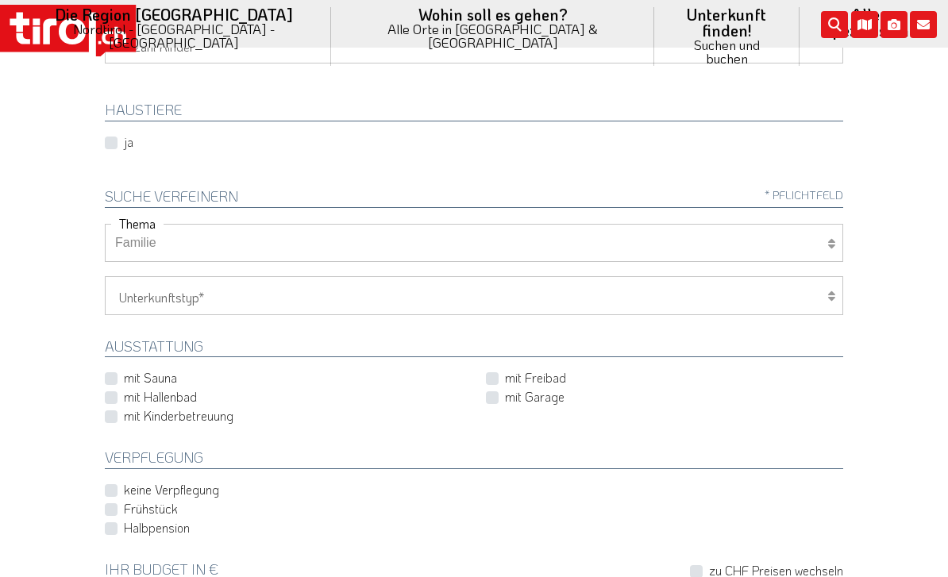
click at [833, 227] on select "Wellness Mountainbiken/Radfahren Familie Wandern Sport Skifahren Motorrad Golf" at bounding box center [474, 243] width 739 height 38
select select "7398"
click at [214, 295] on select "Hotel 1-3 Sterne Hotel 4-5 Sterne Ferienwohnung Chalet/Ferienhaus Bauernhöfe" at bounding box center [474, 295] width 739 height 38
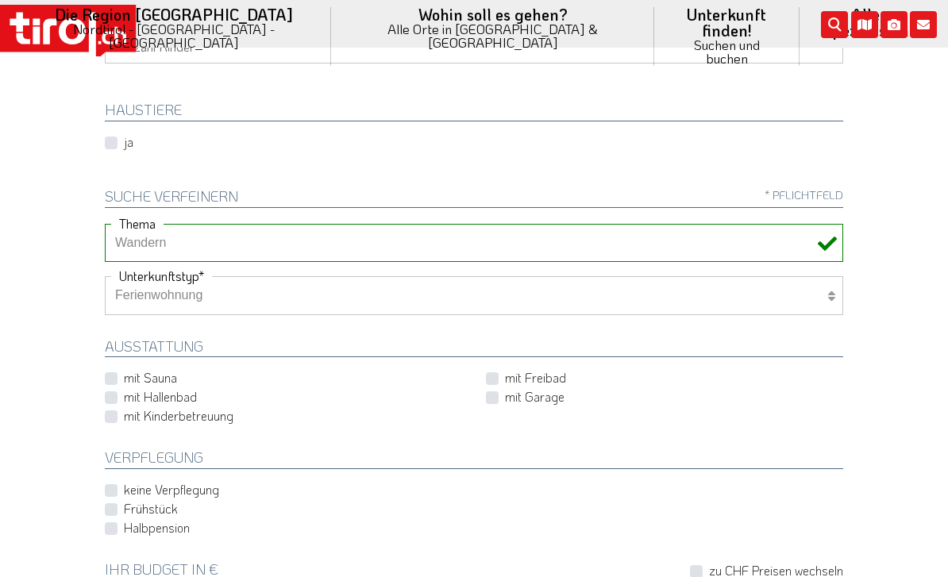
click at [316, 311] on select "Hotel 1-3 Sterne Hotel 4-5 Sterne Ferienwohnung Chalet/Ferienhaus Bauernhöfe" at bounding box center [474, 295] width 739 height 38
click at [303, 292] on select "Hotel 1-3 Sterne Hotel 4-5 Sterne Ferienwohnung Chalet/Ferienhaus Bauernhöfe" at bounding box center [474, 295] width 739 height 38
select select "2"
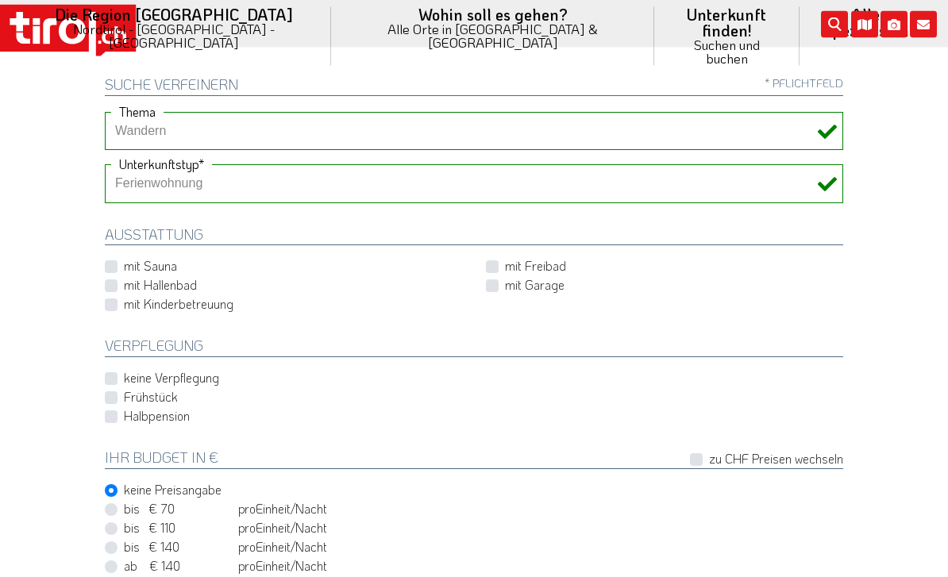
scroll to position [511, 0]
click at [124, 373] on label "keine Verpflegung" at bounding box center [171, 377] width 95 height 17
click at [111, 373] on input "keine Verpflegung" at bounding box center [286, 377] width 357 height 10
checkbox input "true"
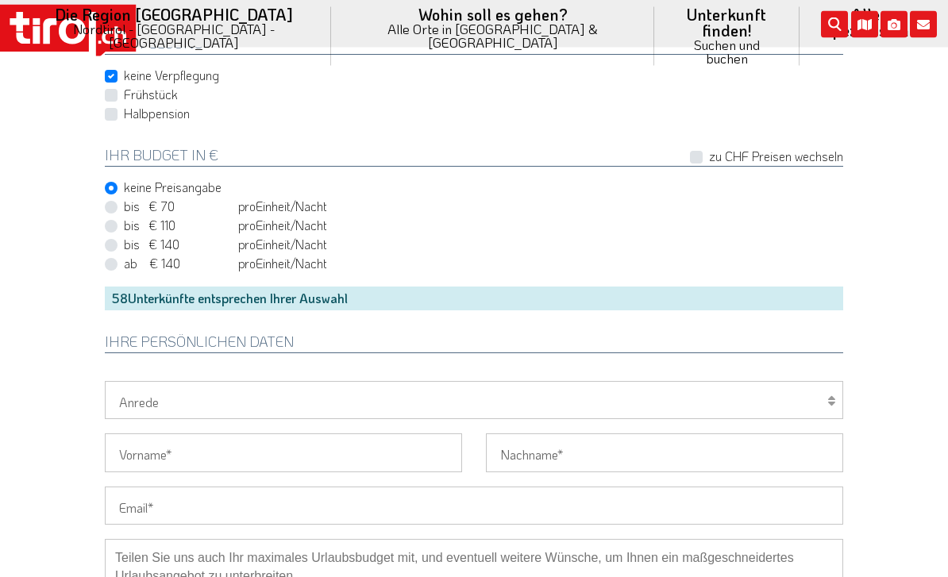
scroll to position [814, 0]
click at [153, 292] on div "58 Unterkünfte entsprechen Ihrer Auswahl" at bounding box center [474, 297] width 739 height 24
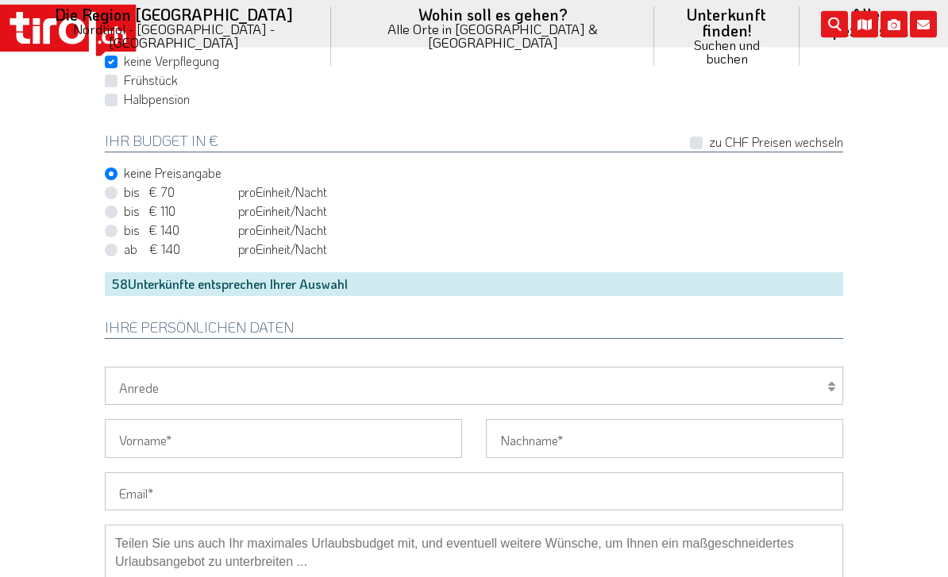
scroll to position [820, 0]
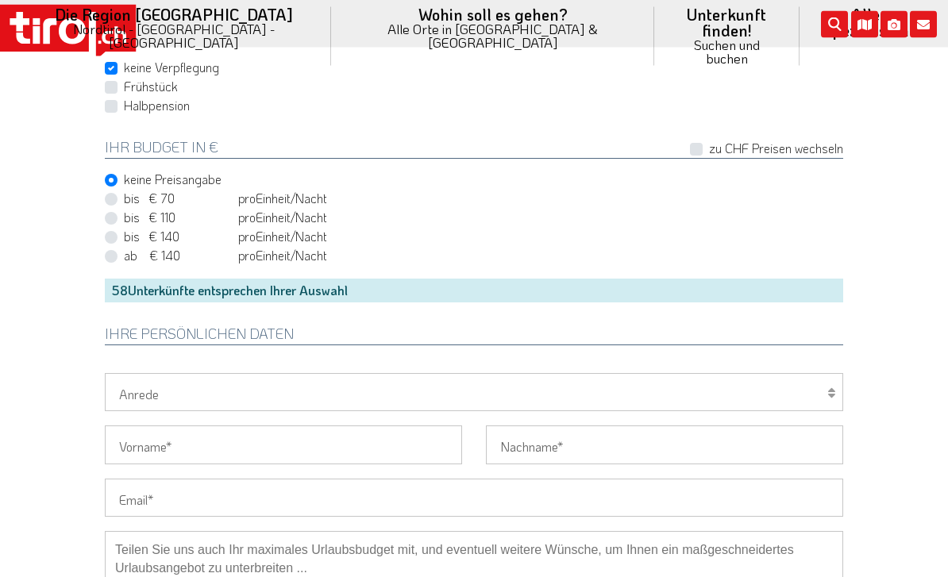
click at [131, 289] on div "58 Unterkünfte entsprechen Ihrer Auswahl" at bounding box center [474, 292] width 739 height 24
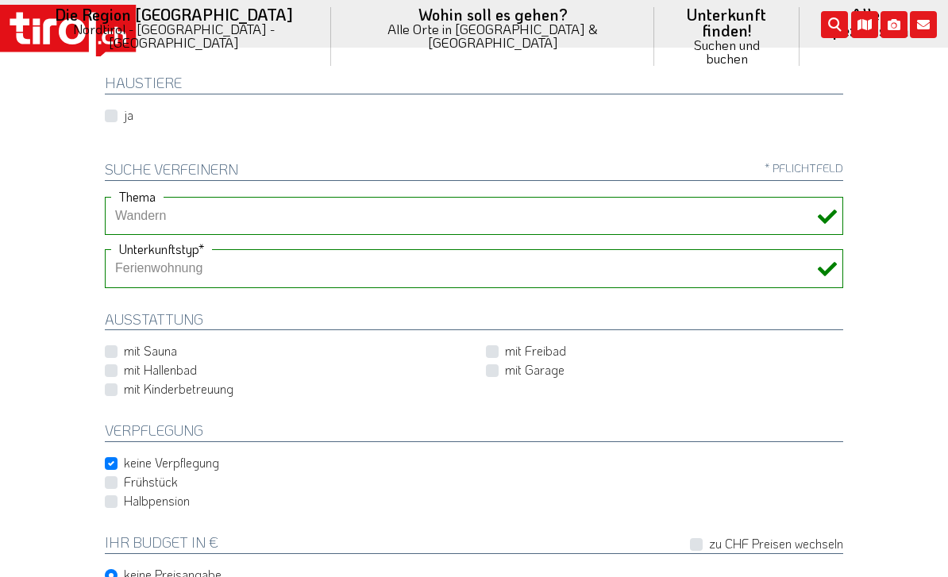
scroll to position [424, 0]
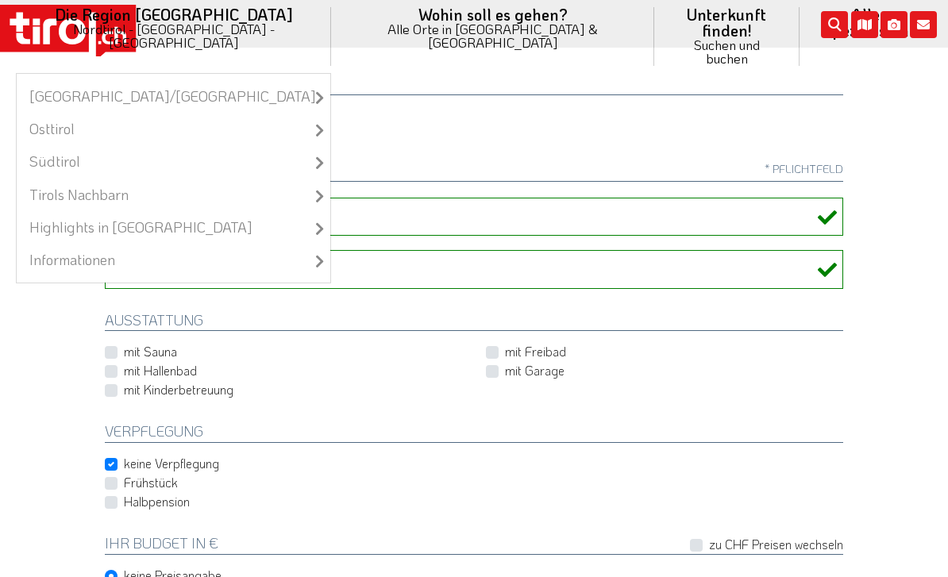
click at [189, 17] on li "Die Region [GEOGRAPHIC_DATA] [GEOGRAPHIC_DATA] - [GEOGRAPHIC_DATA] - [GEOGRAPHI…" at bounding box center [173, 36] width 315 height 73
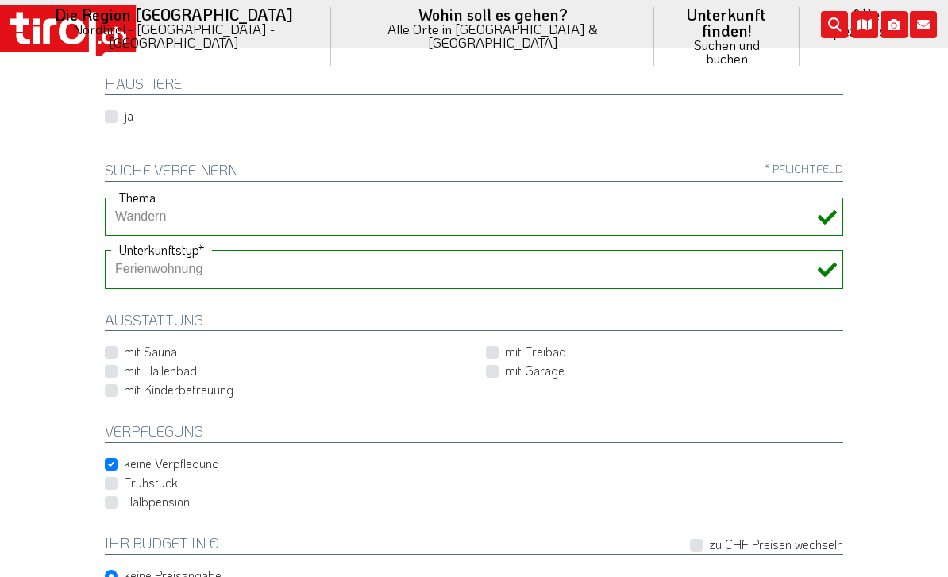
click at [95, 67] on div "HAUSTIERE ja" at bounding box center [474, 89] width 762 height 74
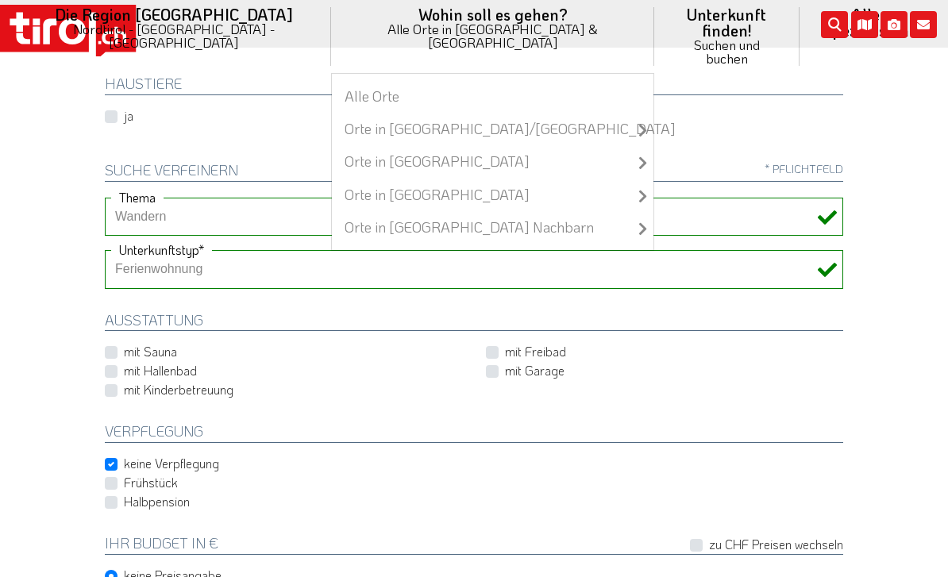
click at [377, 26] on li "Wohin soll es gehen? Alle Orte in [GEOGRAPHIC_DATA] & [GEOGRAPHIC_DATA] Alle Or…" at bounding box center [492, 36] width 323 height 73
click at [356, 29] on li "Wohin soll es gehen? Alle Orte in [GEOGRAPHIC_DATA] & [GEOGRAPHIC_DATA] Alle Or…" at bounding box center [492, 36] width 323 height 73
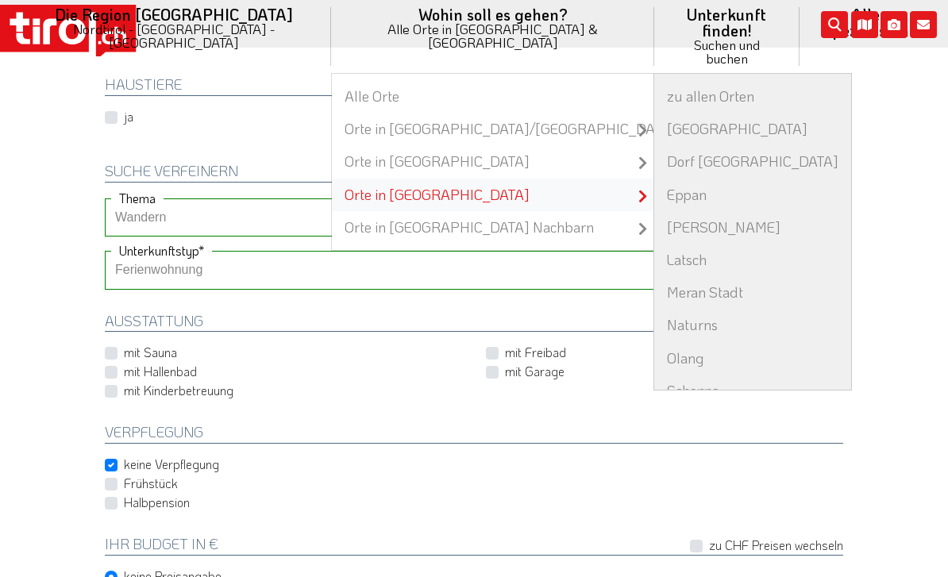
click at [352, 179] on link "Orte in [GEOGRAPHIC_DATA]" at bounding box center [493, 195] width 322 height 33
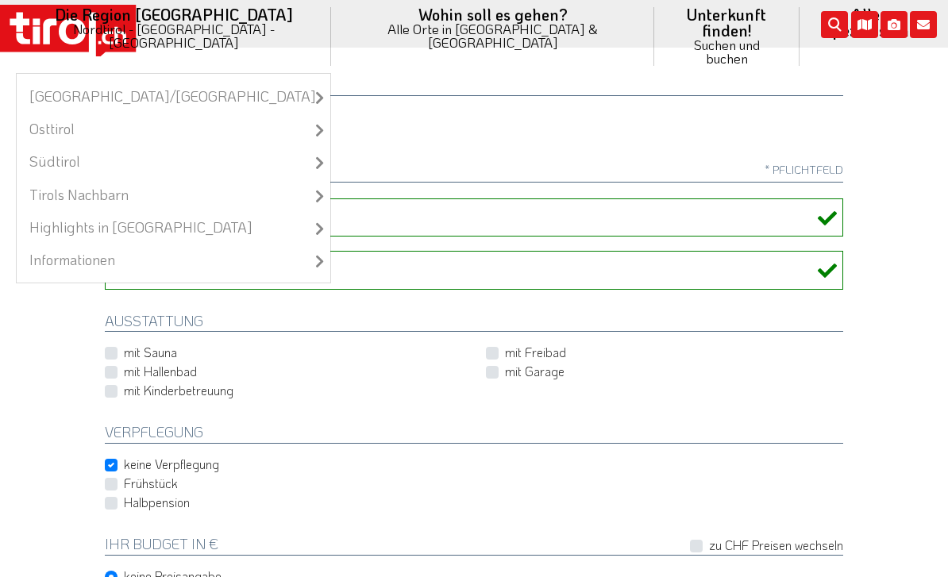
click at [214, 20] on li "Die Region [GEOGRAPHIC_DATA] [GEOGRAPHIC_DATA] - [GEOGRAPHIC_DATA] - [GEOGRAPHI…" at bounding box center [173, 36] width 315 height 73
click at [219, 16] on li "Die Region [GEOGRAPHIC_DATA] [GEOGRAPHIC_DATA] - [GEOGRAPHIC_DATA] - [GEOGRAPHI…" at bounding box center [173, 36] width 315 height 73
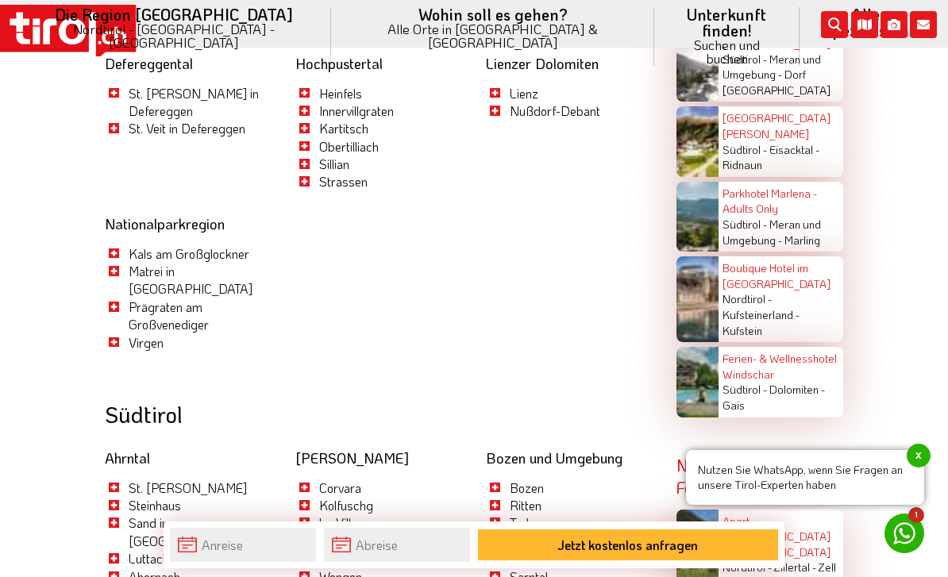
scroll to position [3091, 0]
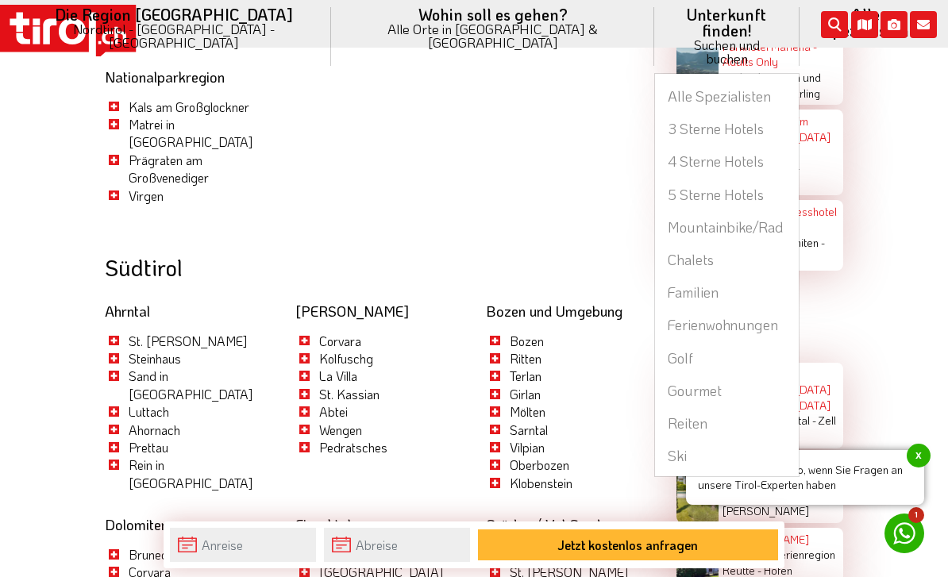
click at [654, 20] on li "Unterkunft finden! Suchen und buchen Alle Spezialisten 3 Sterne Hotels 4 Sterne…" at bounding box center [726, 36] width 145 height 73
click at [655, 309] on link "Ferienwohnungen" at bounding box center [727, 325] width 144 height 33
